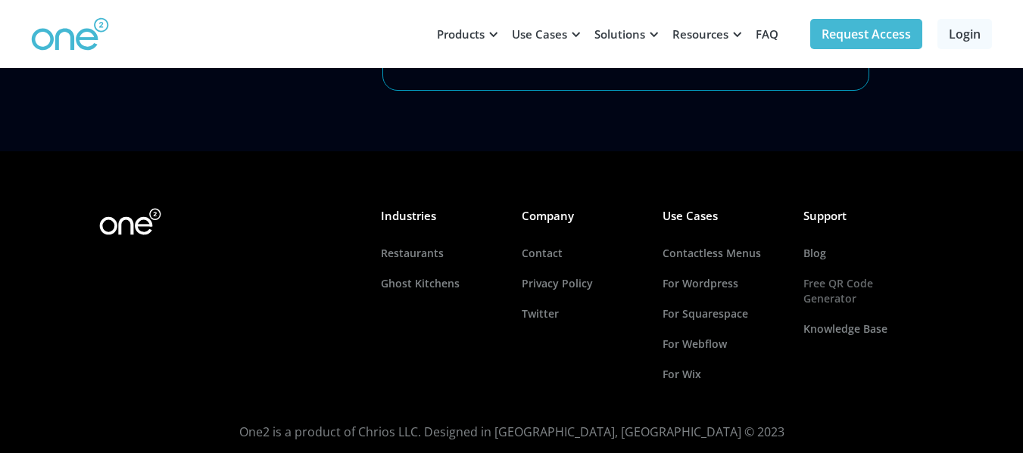
scroll to position [5963, 0]
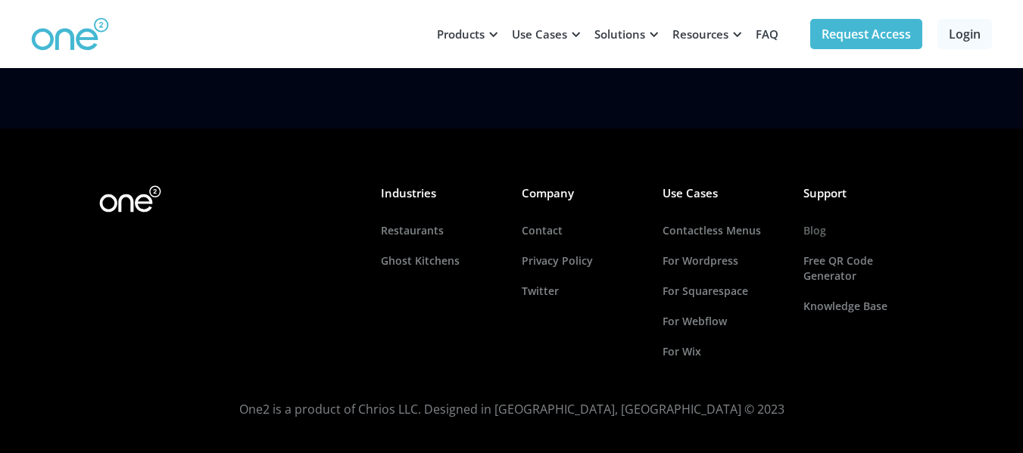
click at [810, 216] on link "Blog" at bounding box center [863, 231] width 121 height 30
